Goal: Task Accomplishment & Management: Manage account settings

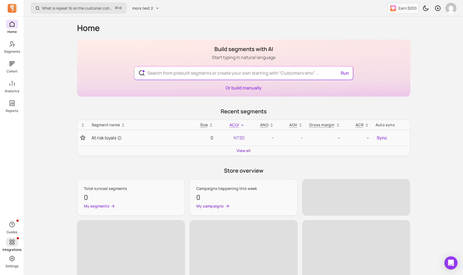
click at [13, 243] on icon at bounding box center [12, 242] width 7 height 7
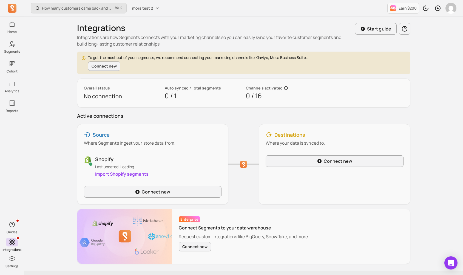
scroll to position [14, 0]
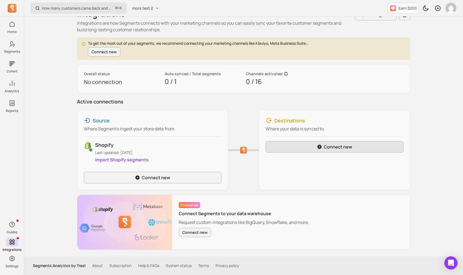
click at [291, 150] on link "Connect new" at bounding box center [335, 147] width 138 height 12
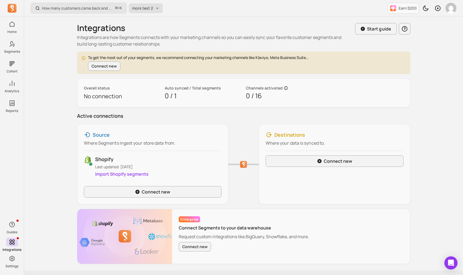
click at [150, 10] on span "mors test 2" at bounding box center [142, 7] width 21 height 5
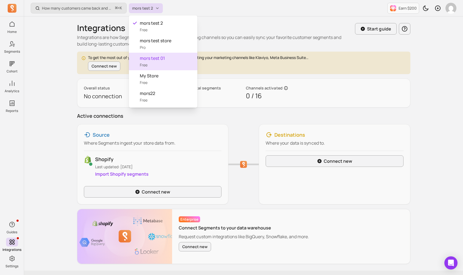
click at [172, 47] on div "mors test store Pro" at bounding box center [163, 44] width 69 height 18
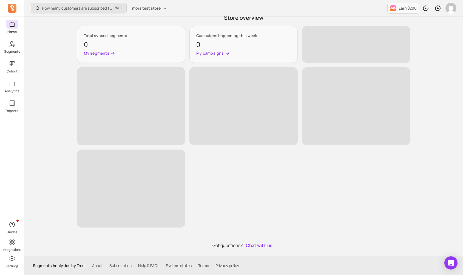
scroll to position [184, 0]
click at [8, 242] on span at bounding box center [12, 241] width 12 height 9
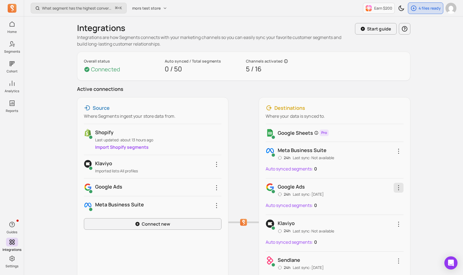
click at [401, 191] on icon "button" at bounding box center [398, 187] width 7 height 7
click at [383, 207] on button "Schedule channel sync" at bounding box center [378, 202] width 52 height 15
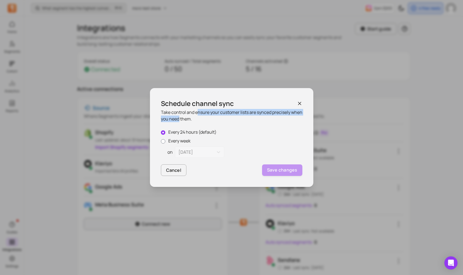
click at [191, 118] on p "Take control and ensure your customer lists are synced precisely when you need …" at bounding box center [231, 115] width 141 height 13
drag, startPoint x: 191, startPoint y: 119, endPoint x: 194, endPoint y: 112, distance: 7.1
click at [194, 112] on p "Take control and ensure your customer lists are synced precisely when you need …" at bounding box center [231, 115] width 141 height 13
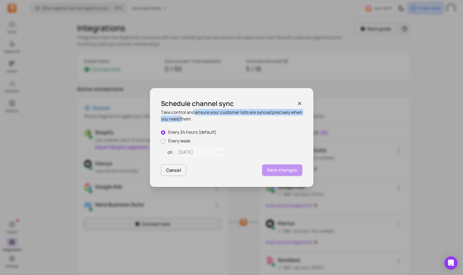
click at [193, 117] on p "Take control and ensure your customer lists are synced precisely when you need …" at bounding box center [231, 115] width 141 height 13
click at [184, 141] on label "Every week" at bounding box center [231, 140] width 141 height 7
click at [165, 141] on input "Every week" at bounding box center [163, 141] width 4 height 4
radio input "true"
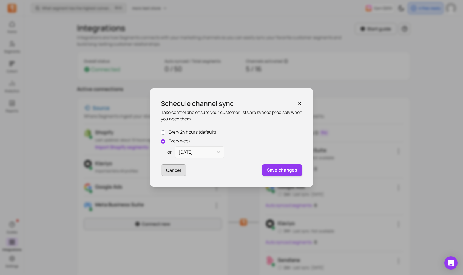
click at [182, 172] on button "Cancel" at bounding box center [174, 170] width 26 height 12
click at [165, 173] on button "Cancel" at bounding box center [174, 170] width 26 height 12
click at [176, 170] on button "Cancel" at bounding box center [174, 170] width 26 height 12
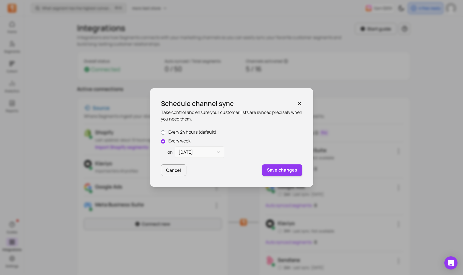
click at [303, 102] on div "Schedule channel sync Take control and ensure your customer lists are synced pr…" at bounding box center [231, 137] width 163 height 99
click at [300, 103] on icon "button" at bounding box center [299, 103] width 5 height 5
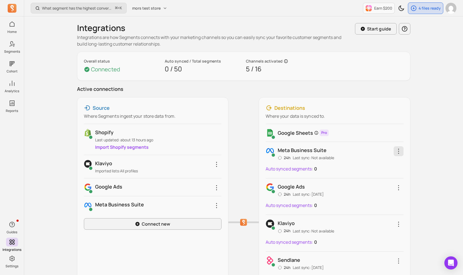
click at [397, 151] on icon "button" at bounding box center [398, 151] width 7 height 7
click at [381, 166] on button "Schedule channel sync" at bounding box center [378, 165] width 52 height 15
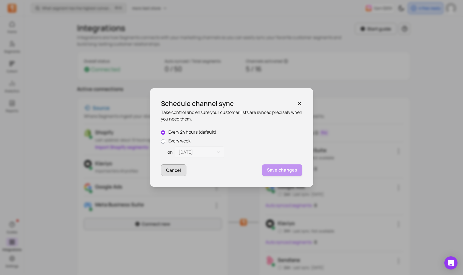
click at [177, 169] on button "Cancel" at bounding box center [174, 170] width 26 height 12
drag, startPoint x: 177, startPoint y: 169, endPoint x: 223, endPoint y: 174, distance: 46.7
click at [177, 169] on button "Cancel" at bounding box center [174, 170] width 26 height 12
click at [296, 103] on div "Schedule channel sync" at bounding box center [231, 103] width 141 height 9
click at [301, 104] on icon "button" at bounding box center [299, 103] width 3 height 3
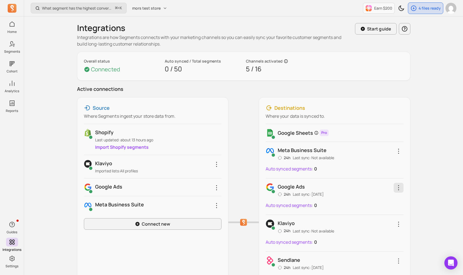
click at [397, 187] on icon "button" at bounding box center [398, 187] width 7 height 7
click at [384, 206] on button "Schedule channel sync" at bounding box center [378, 202] width 52 height 15
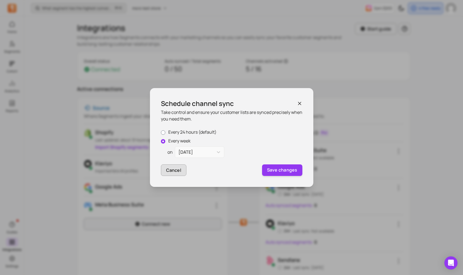
click at [170, 171] on button "Cancel" at bounding box center [174, 170] width 26 height 12
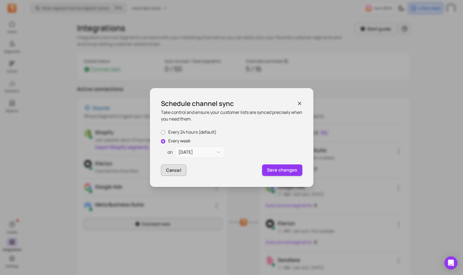
click at [170, 171] on button "Cancel" at bounding box center [174, 170] width 26 height 12
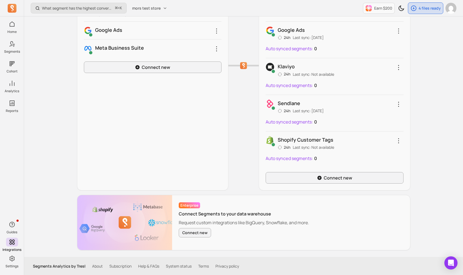
scroll to position [158, 0]
